Goal: Find specific page/section: Find specific page/section

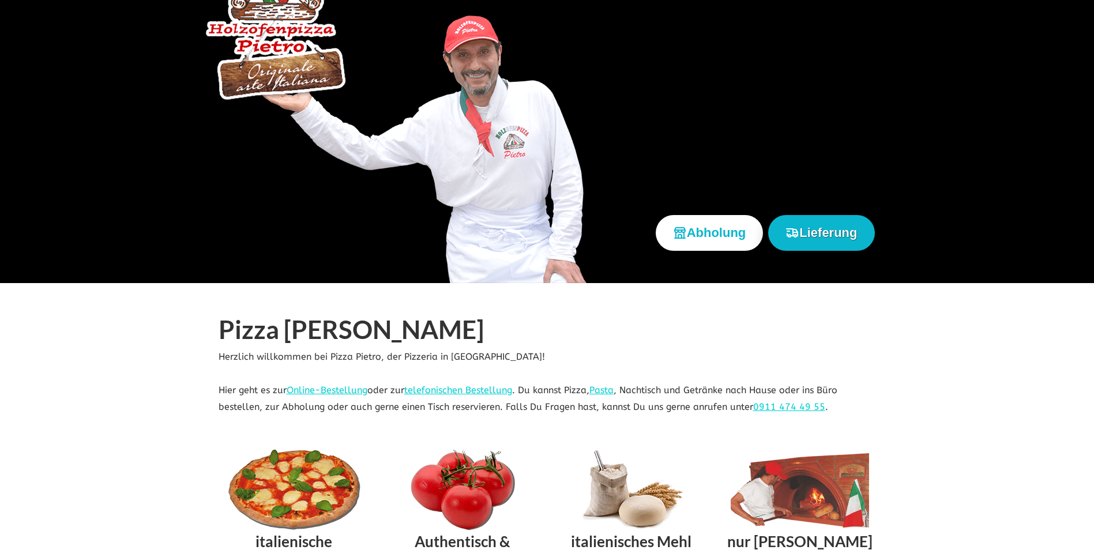
scroll to position [173, 0]
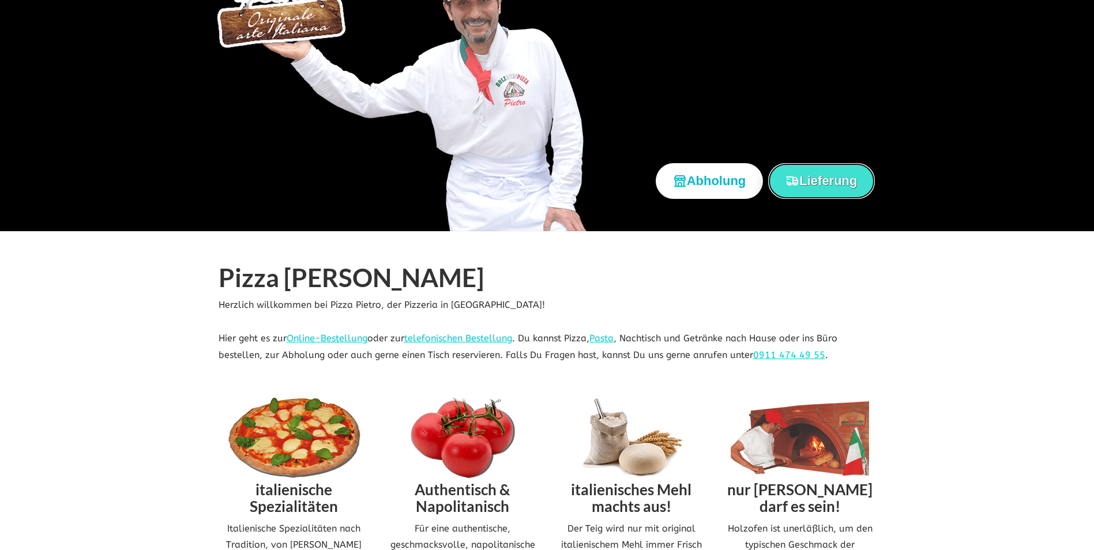
click at [854, 173] on button "Lieferung" at bounding box center [821, 180] width 106 height 35
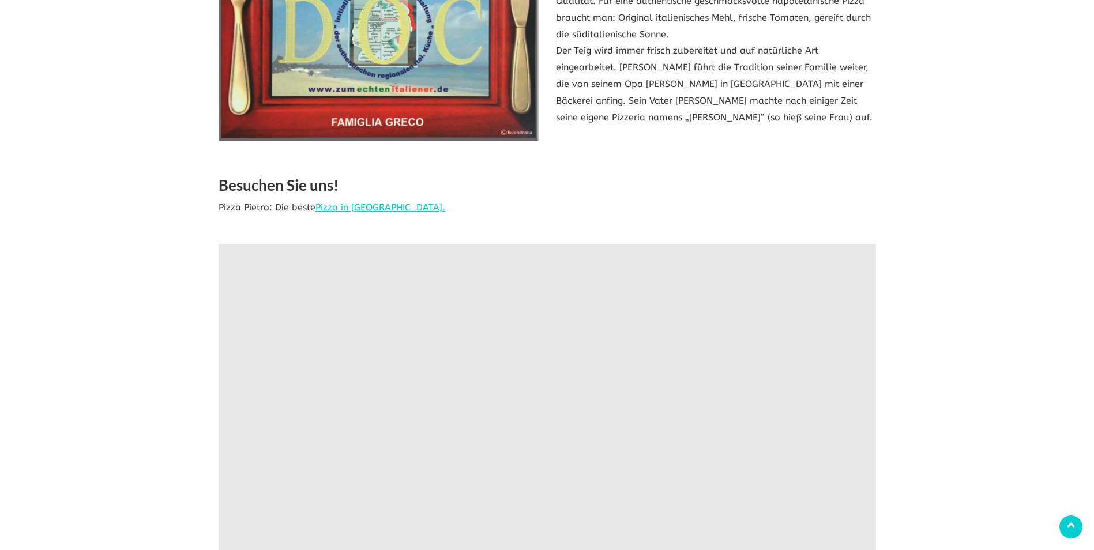
scroll to position [2018, 0]
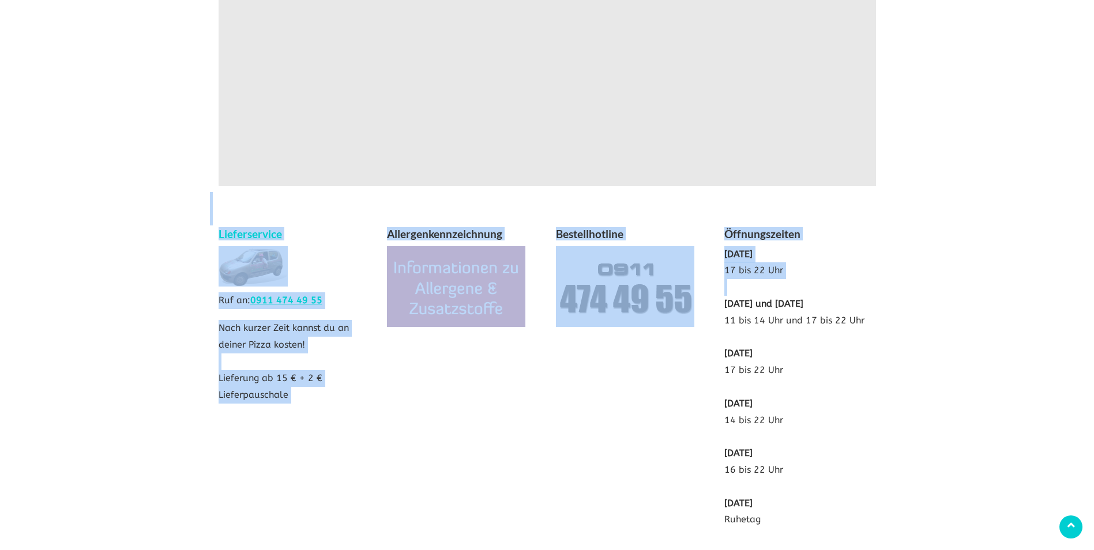
drag, startPoint x: 728, startPoint y: 284, endPoint x: 886, endPoint y: 317, distance: 161.9
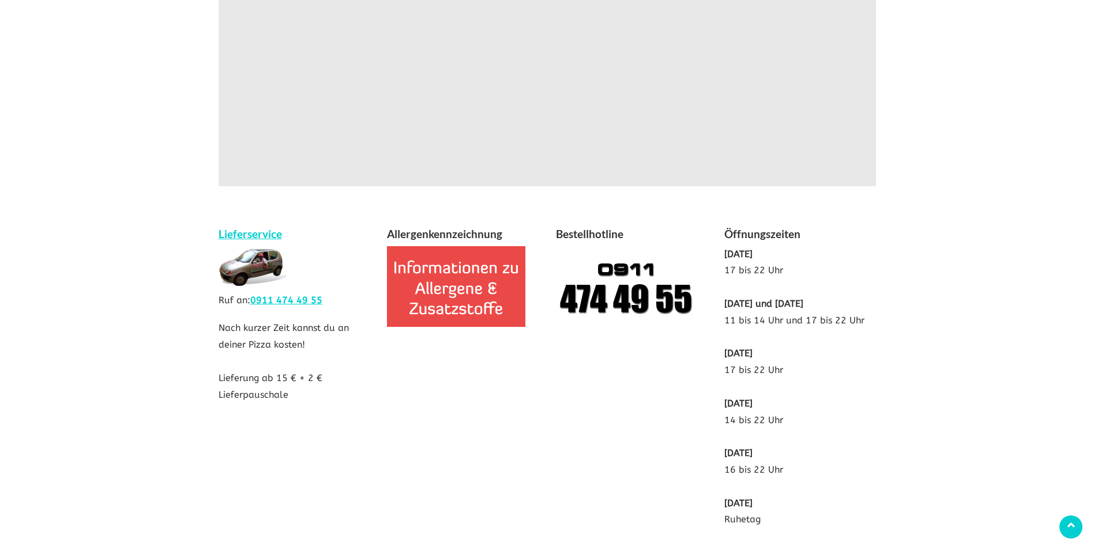
drag, startPoint x: 886, startPoint y: 317, endPoint x: 762, endPoint y: 314, distance: 124.0
click at [763, 315] on p "[DATE] 17 bis 22 Uhr [DATE] und [DATE] 11 bis 14 Uhr und 17 bis 22 Uhr [DATE] 1…" at bounding box center [800, 387] width 152 height 283
drag, startPoint x: 750, startPoint y: 295, endPoint x: 756, endPoint y: 309, distance: 15.2
click at [756, 309] on p "[DATE] 17 bis 22 Uhr [DATE] und [DATE] 11 bis 14 Uhr und 17 bis 22 Uhr [DATE] 1…" at bounding box center [800, 387] width 152 height 283
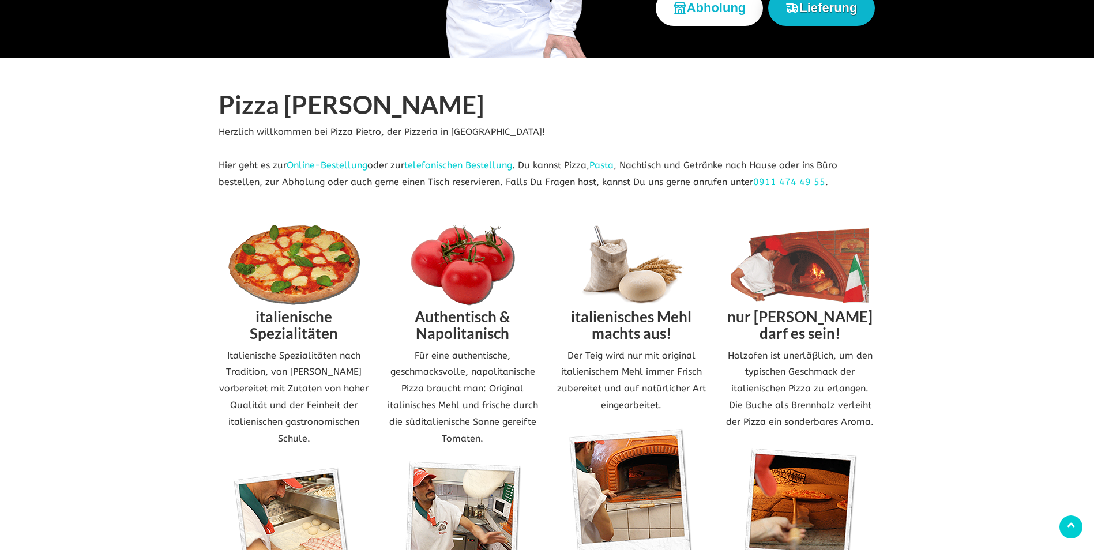
scroll to position [0, 0]
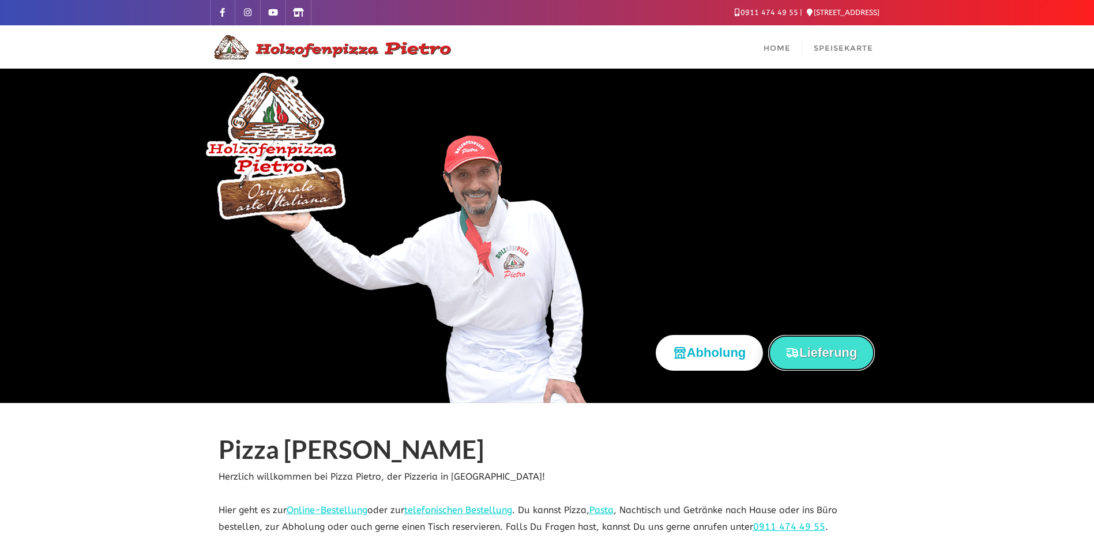
click at [816, 351] on button "Lieferung" at bounding box center [821, 352] width 106 height 35
click at [783, 47] on span "Home" at bounding box center [776, 47] width 27 height 9
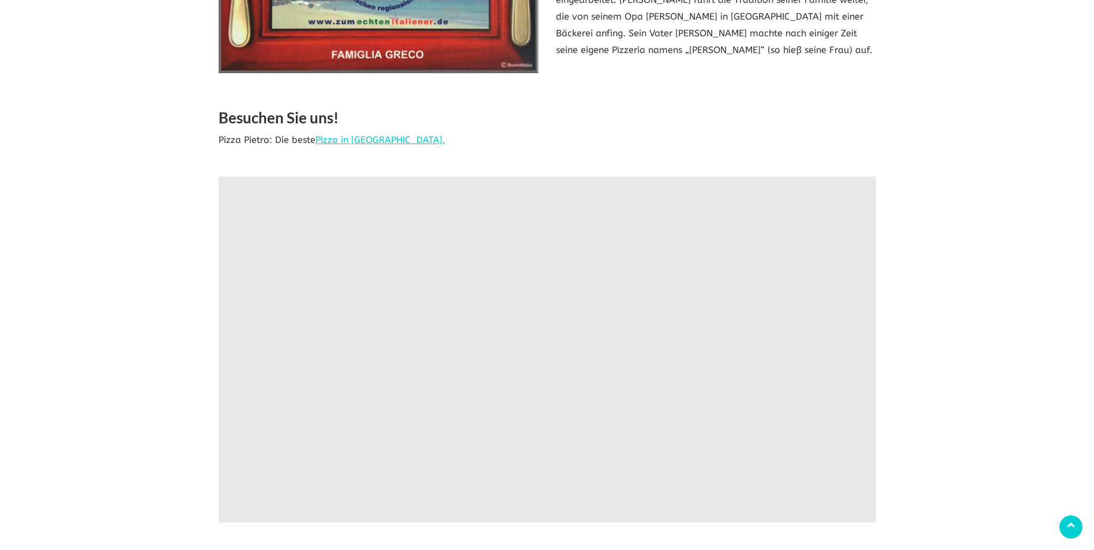
scroll to position [1903, 0]
